Goal: Communication & Community: Share content

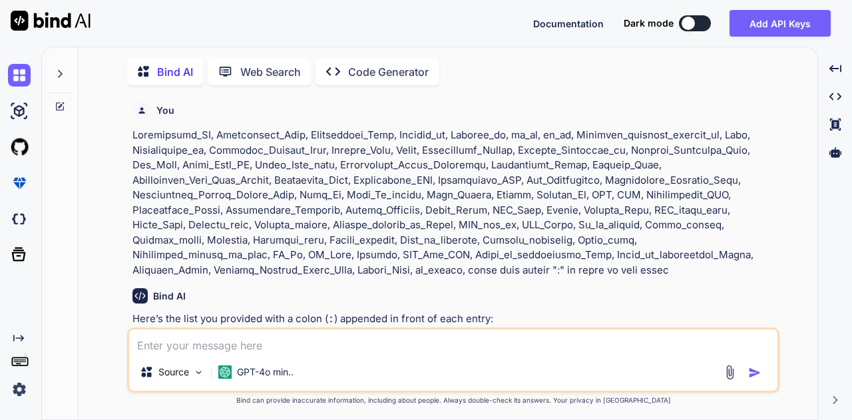
scroll to position [3378, 0]
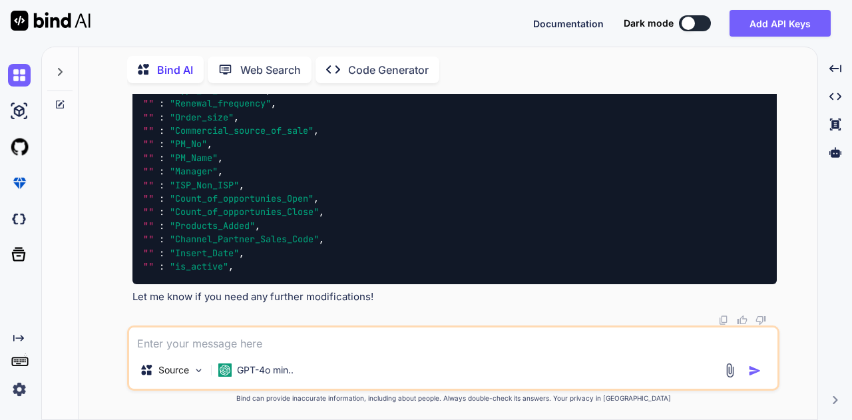
type textarea "d"
type textarea "x"
type textarea "dr"
type textarea "x"
type textarea "dra"
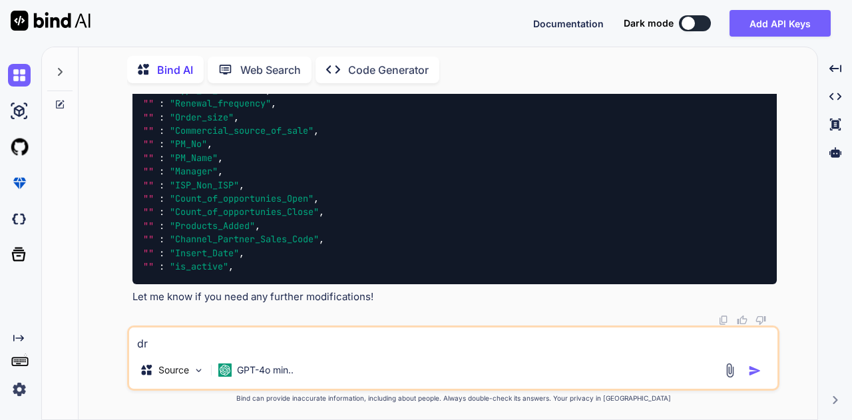
type textarea "x"
type textarea "draf"
type textarea "x"
type textarea "draft"
type textarea "x"
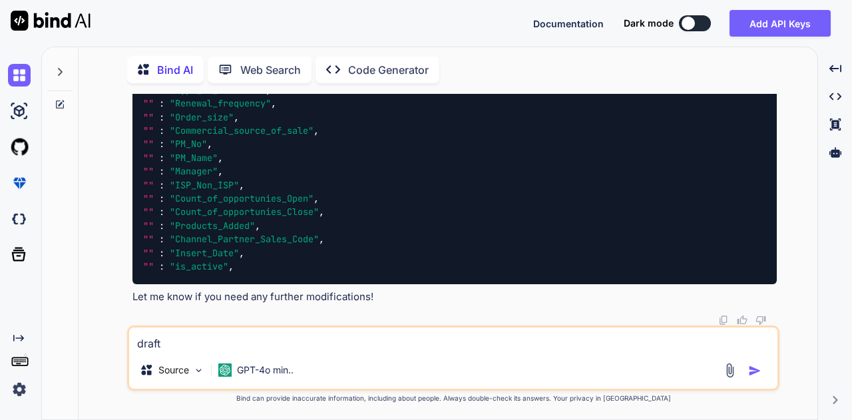
type textarea "draft"
type textarea "x"
type textarea "draft t"
type textarea "x"
type textarea "draft"
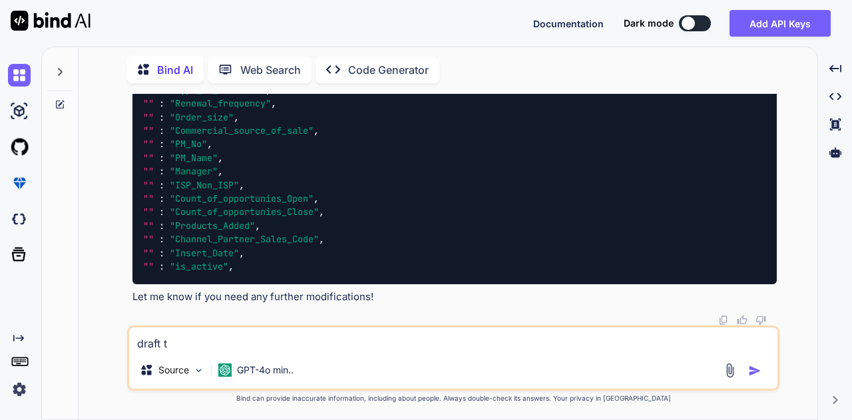
type textarea "x"
type textarea "draft a"
type textarea "x"
type textarea "draft a"
type textarea "x"
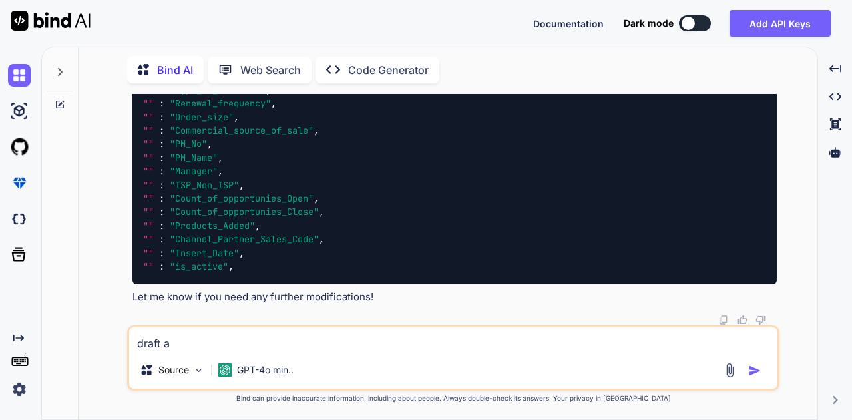
type textarea "draft a m"
type textarea "x"
type textarea "draft a ma"
type textarea "x"
type textarea "draft a mai"
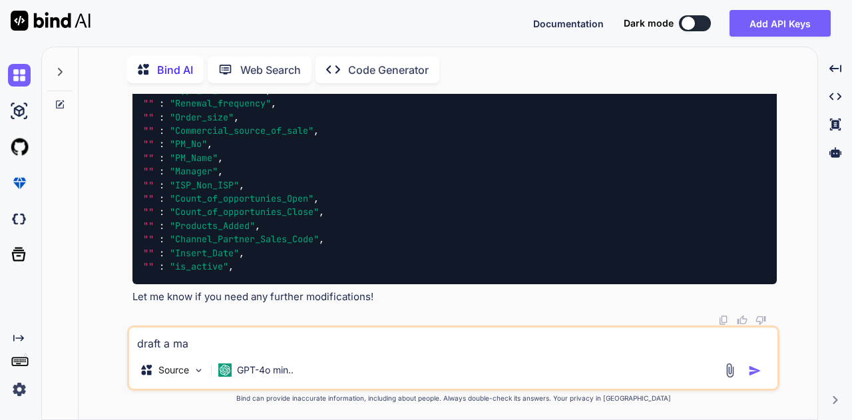
type textarea "x"
type textarea "draft a mail"
type textarea "x"
type textarea "draft a mail"
type textarea "x"
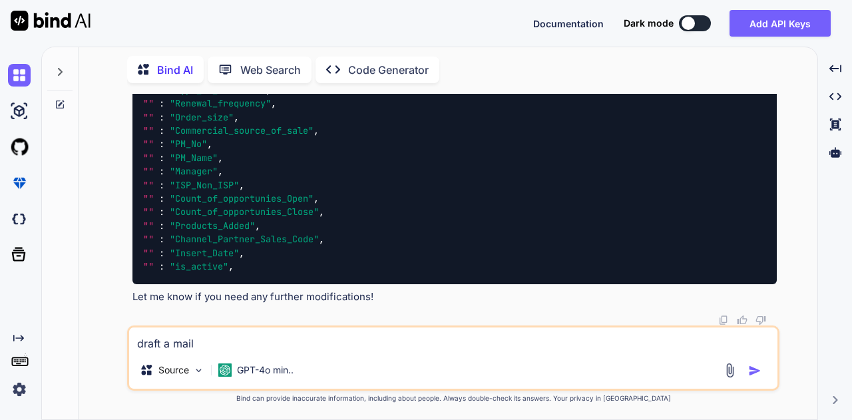
type textarea "draft a mail t"
type textarea "x"
type textarea "draft a mail to"
type textarea "x"
type textarea "draft a mail to"
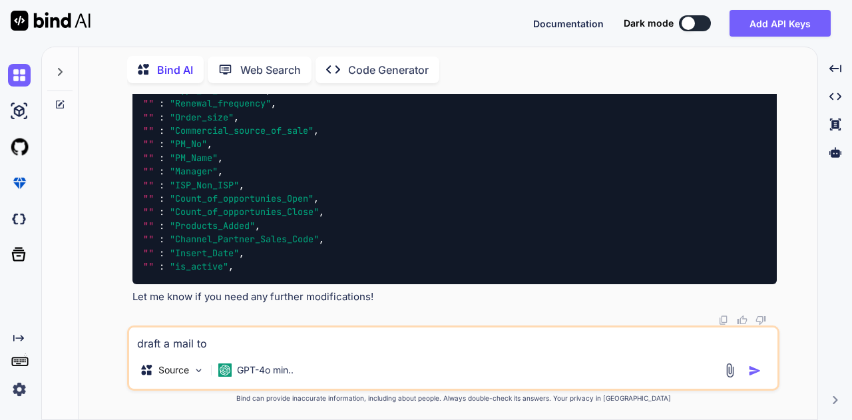
type textarea "x"
click at [387, 335] on textarea "draft a mail to" at bounding box center [453, 340] width 648 height 24
paste textarea "[PERSON_NAME]"
type textarea "draft a mail to [PERSON_NAME]"
type textarea "x"
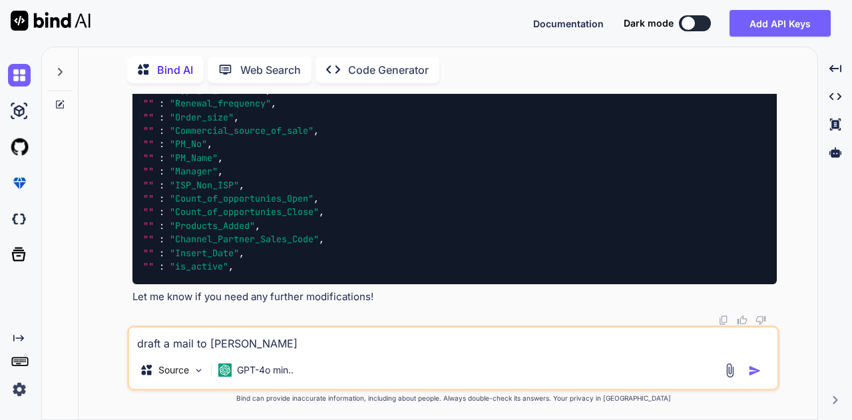
type textarea "draft a mail to [PERSON_NAME]"
type textarea "x"
type textarea "draft a mail to [PERSON_NAME]"
